Goal: Task Accomplishment & Management: Manage account settings

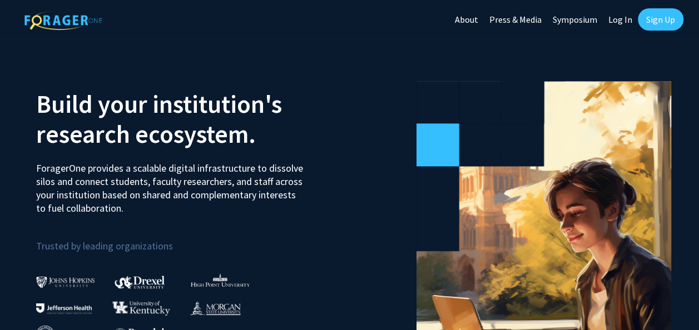
click at [619, 20] on link "Log In" at bounding box center [620, 19] width 35 height 39
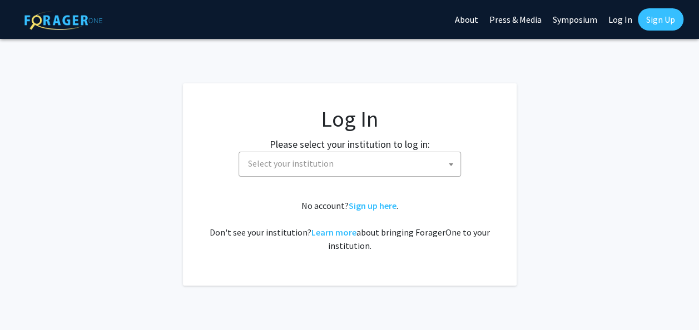
click at [349, 170] on span "Select your institution" at bounding box center [352, 163] width 217 height 23
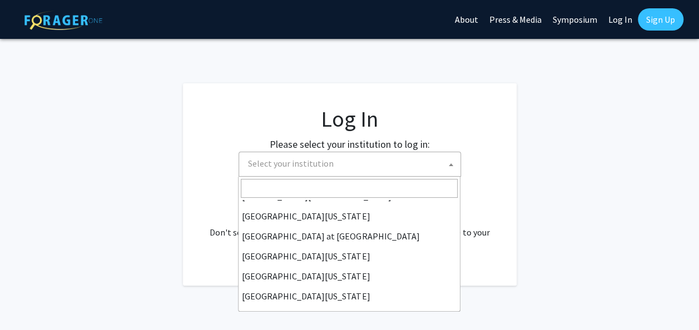
scroll to position [389, 0]
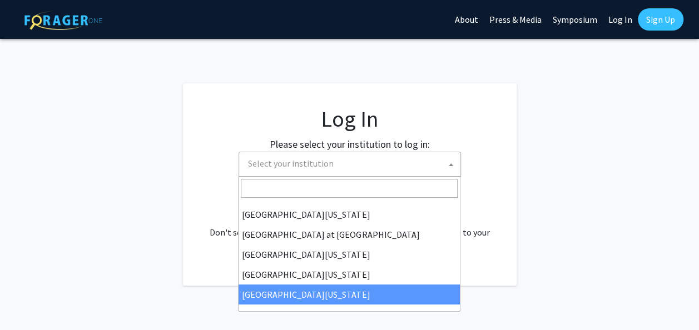
select select "33"
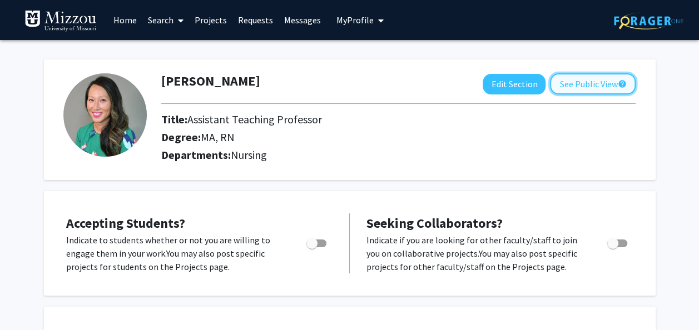
click at [583, 87] on button "See Public View help" at bounding box center [593, 83] width 86 height 21
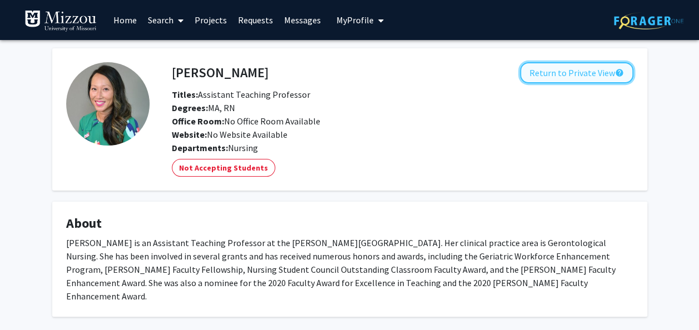
click at [563, 72] on button "Return to Private View help" at bounding box center [576, 72] width 113 height 21
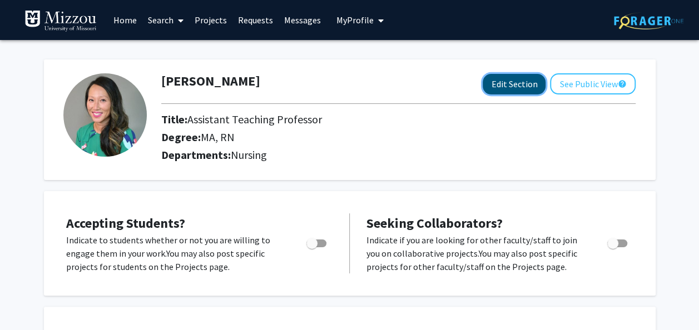
click at [510, 88] on button "Edit Section" at bounding box center [514, 84] width 63 height 21
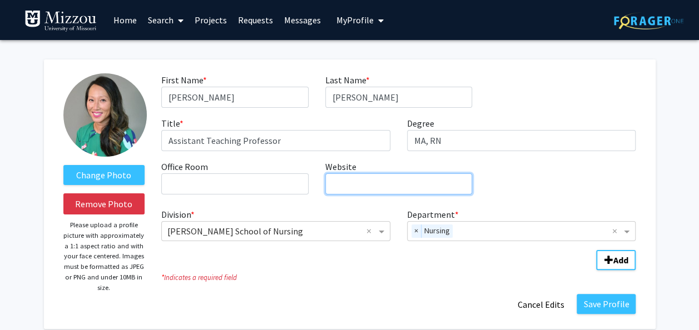
click at [357, 182] on input "Website required" at bounding box center [398, 184] width 147 height 21
type input "nursing.missouri.edu"
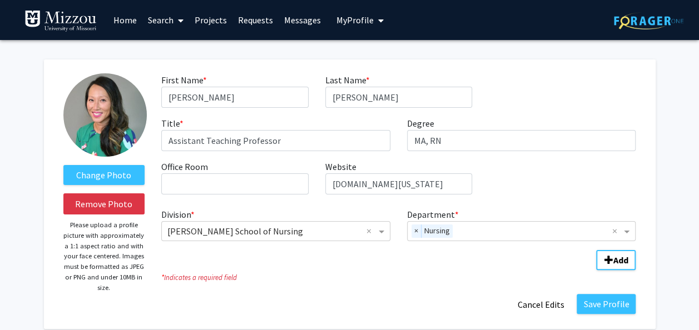
click at [305, 206] on div "Division * × Sinclair School of Nursing × Department * × Nursing ×" at bounding box center [398, 223] width 474 height 38
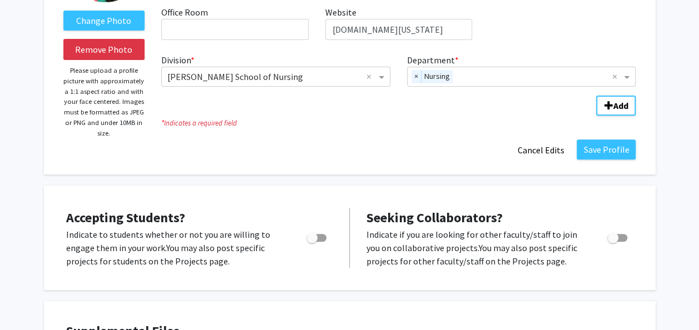
scroll to position [185, 0]
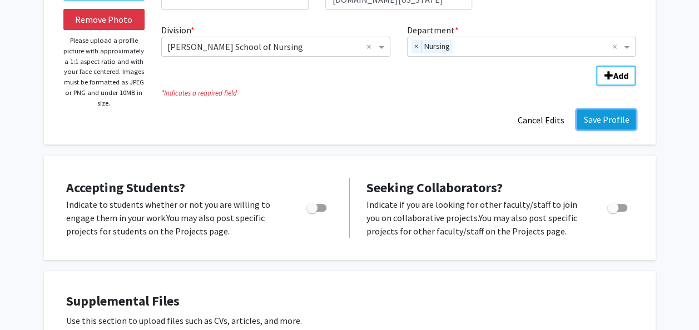
click at [603, 116] on button "Save Profile" at bounding box center [606, 120] width 59 height 20
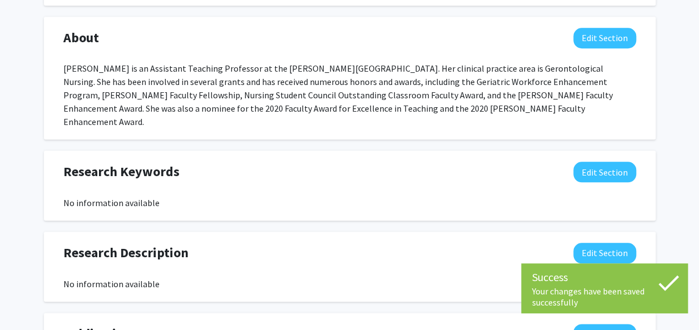
scroll to position [479, 0]
click at [607, 43] on button "Edit Section" at bounding box center [604, 38] width 63 height 21
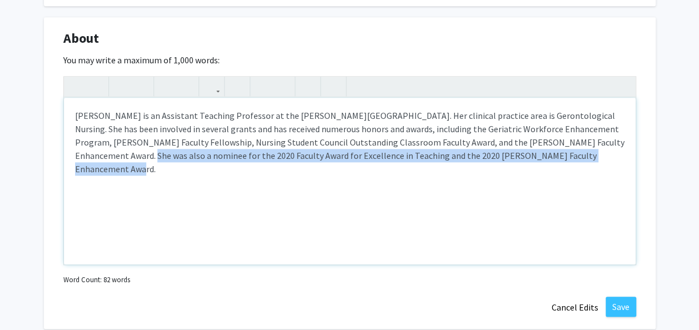
drag, startPoint x: 555, startPoint y: 158, endPoint x: 602, endPoint y: 142, distance: 49.8
click at [602, 142] on div "Sue Yun Fowler is an Assistant Teaching Professor at the Sinclair School of Nur…" at bounding box center [350, 181] width 572 height 167
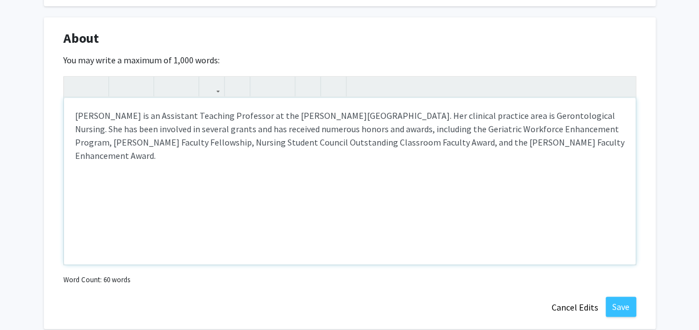
click at [571, 116] on div "Sue Yun Fowler is an Assistant Teaching Professor at the Sinclair School of Nur…" at bounding box center [350, 181] width 572 height 167
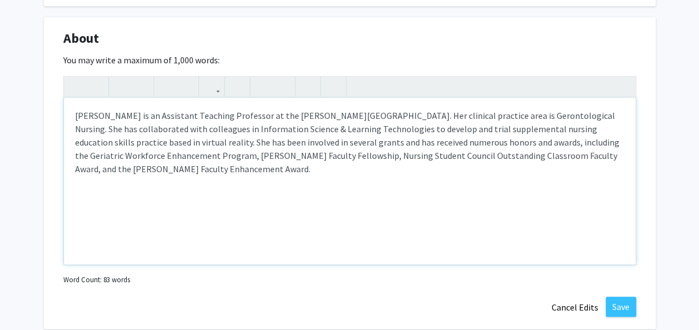
type textarea "Sue Yun Fowler is an Assistant Teaching Professor at the Sinclair School of Nur…"
click at [633, 308] on button "Save" at bounding box center [621, 307] width 31 height 20
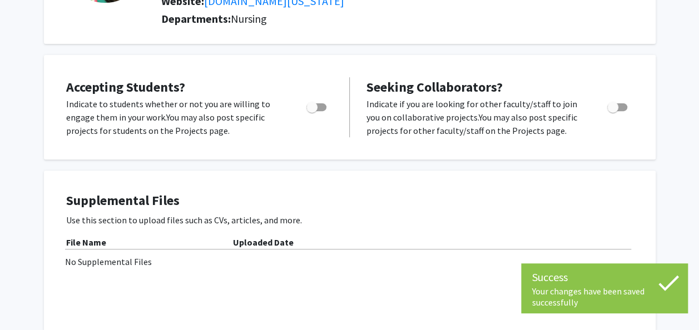
scroll to position [0, 0]
